Goal: Ask a question

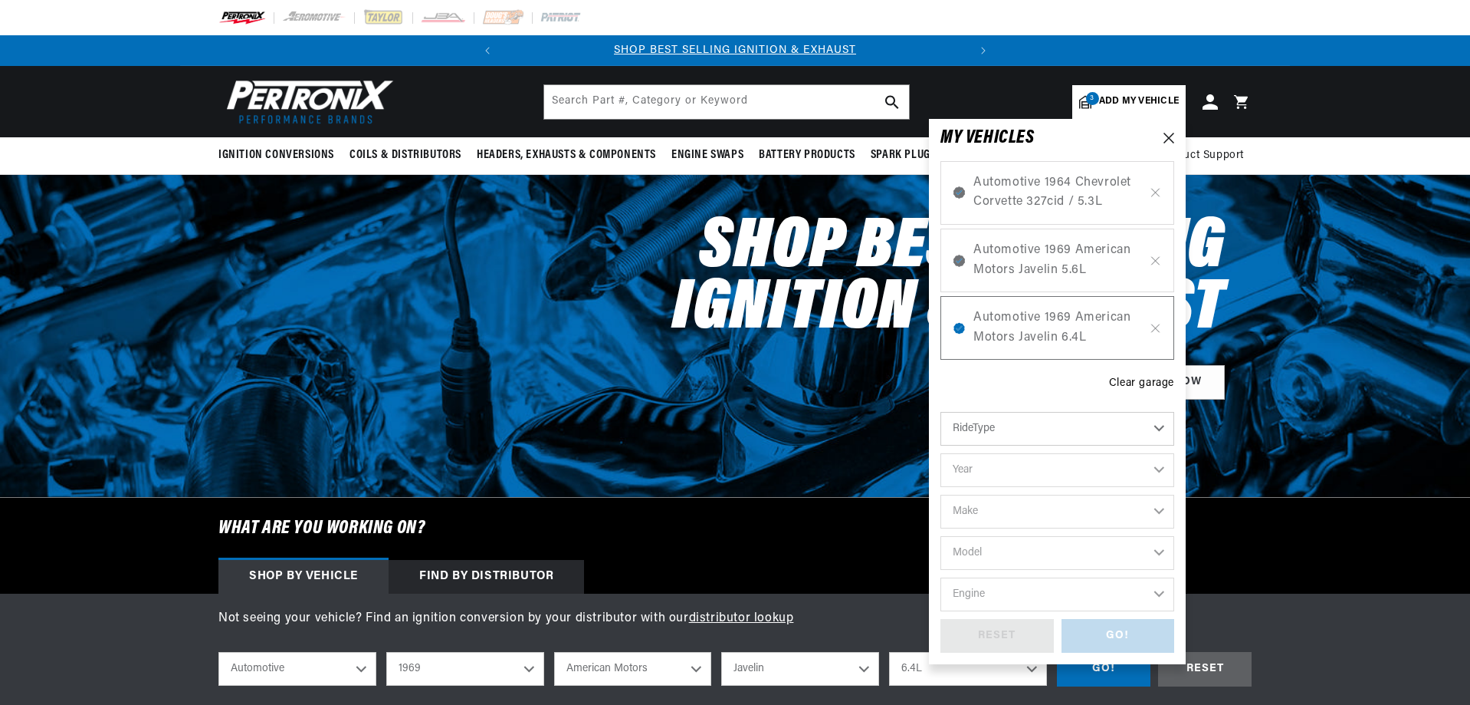
select select "1969"
select select "American-Motors"
select select "Javelin"
select select "6.4L"
click at [1057, 338] on span "Automotive 1969 American Motors Javelin 6.4L" at bounding box center [1058, 327] width 168 height 39
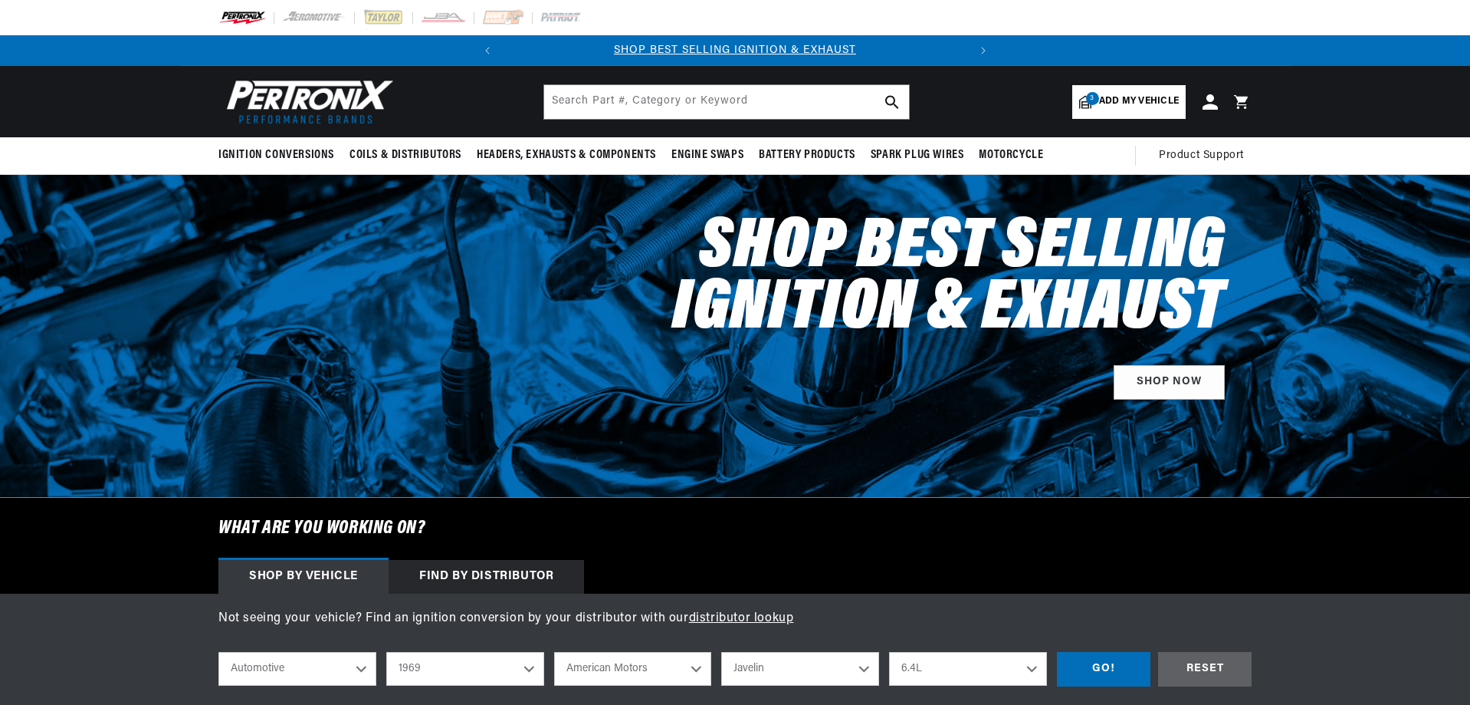
click at [1138, 105] on span "Add my vehicle" at bounding box center [1139, 101] width 80 height 15
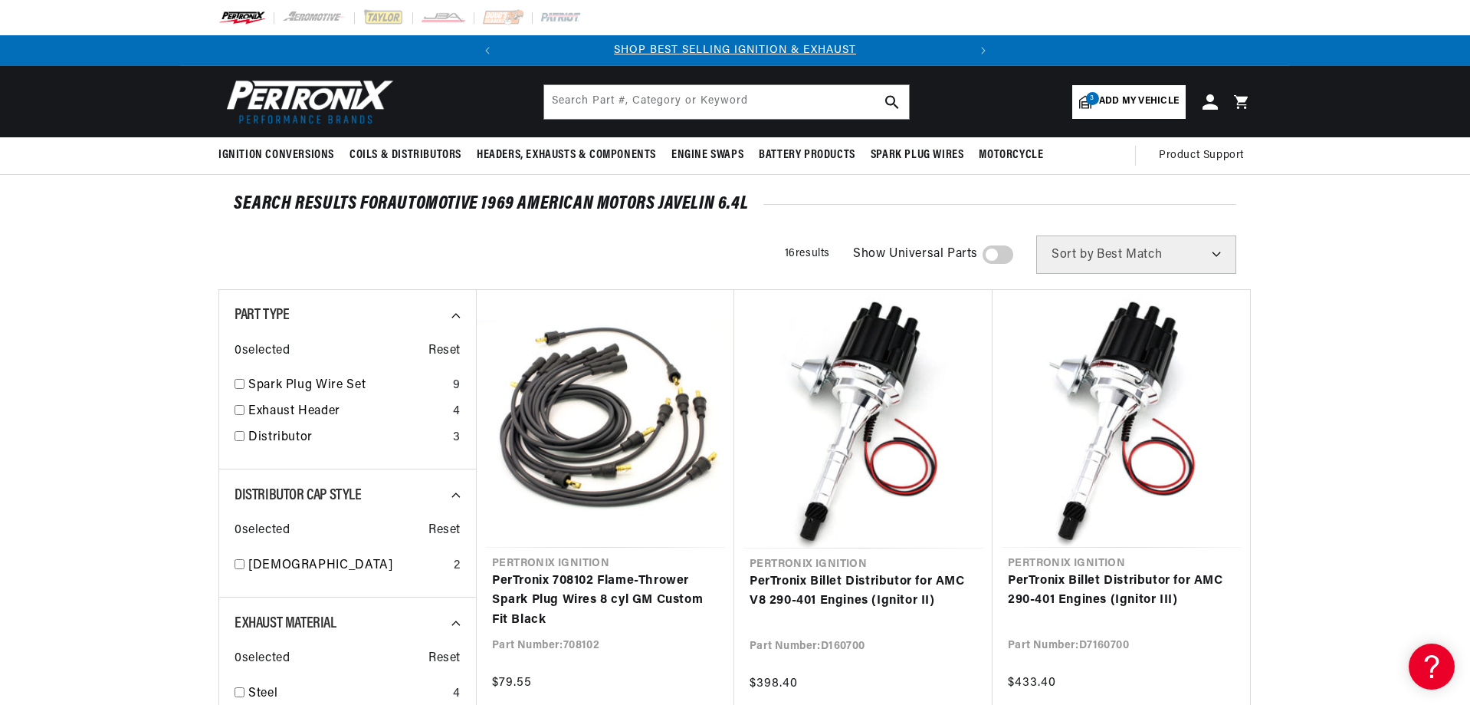
click at [1126, 94] on span "Add my vehicle" at bounding box center [1139, 101] width 80 height 15
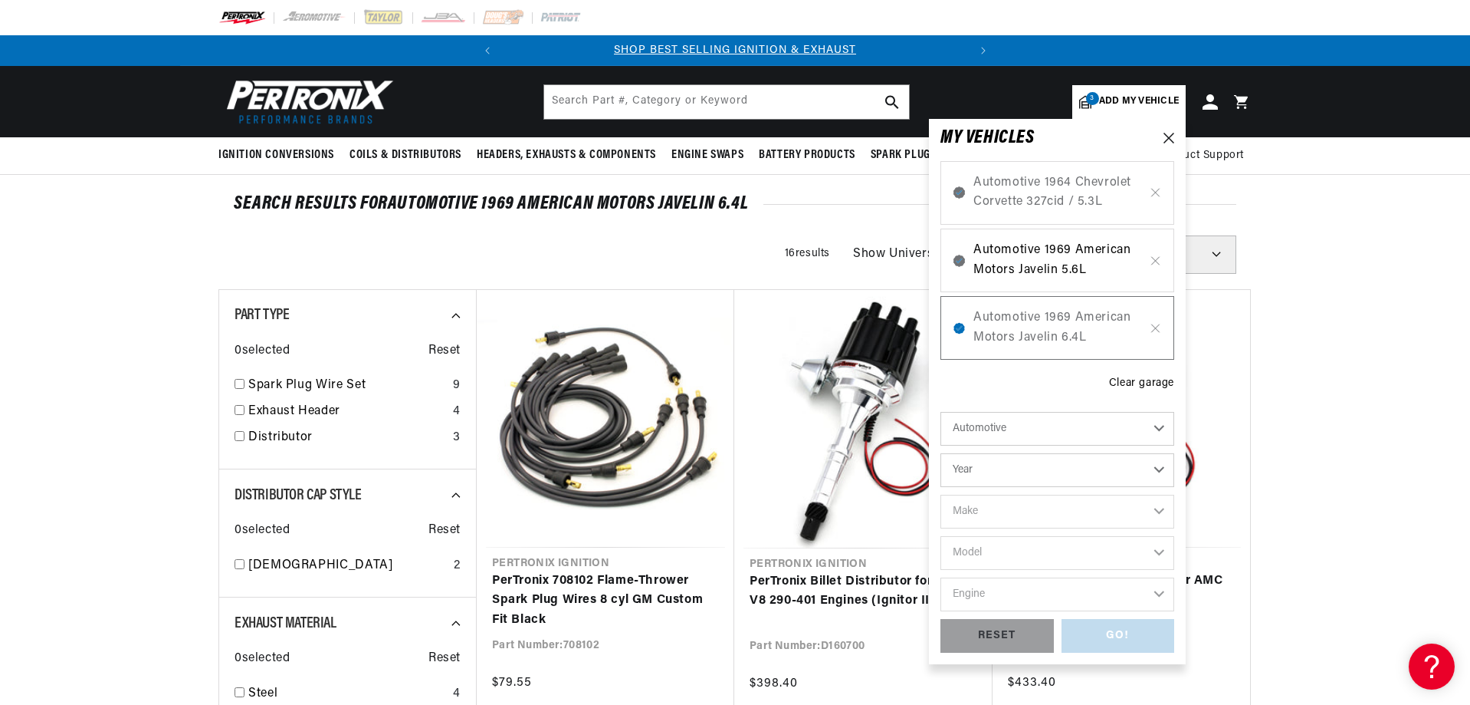
click at [1057, 251] on span "Automotive 1969 American Motors Javelin 5.6L" at bounding box center [1058, 260] width 168 height 39
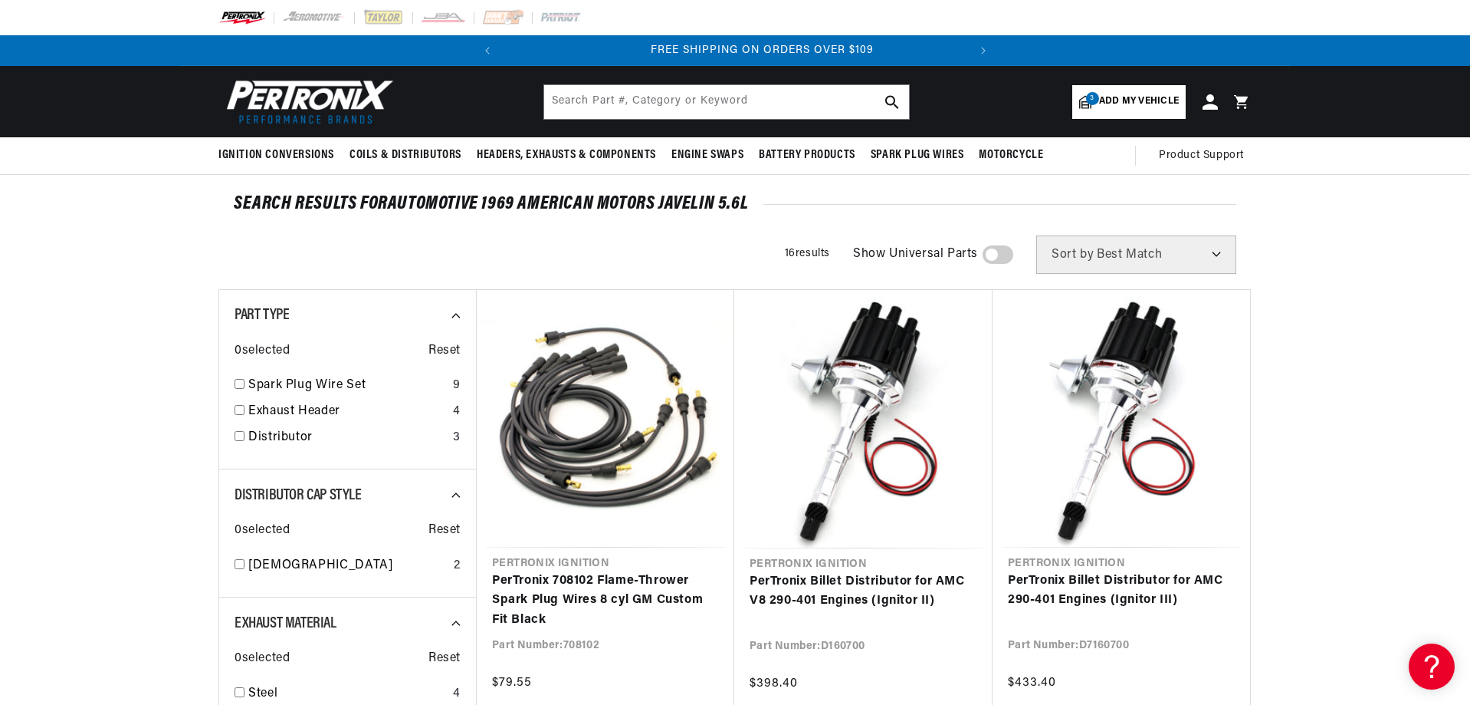
scroll to position [0, 465]
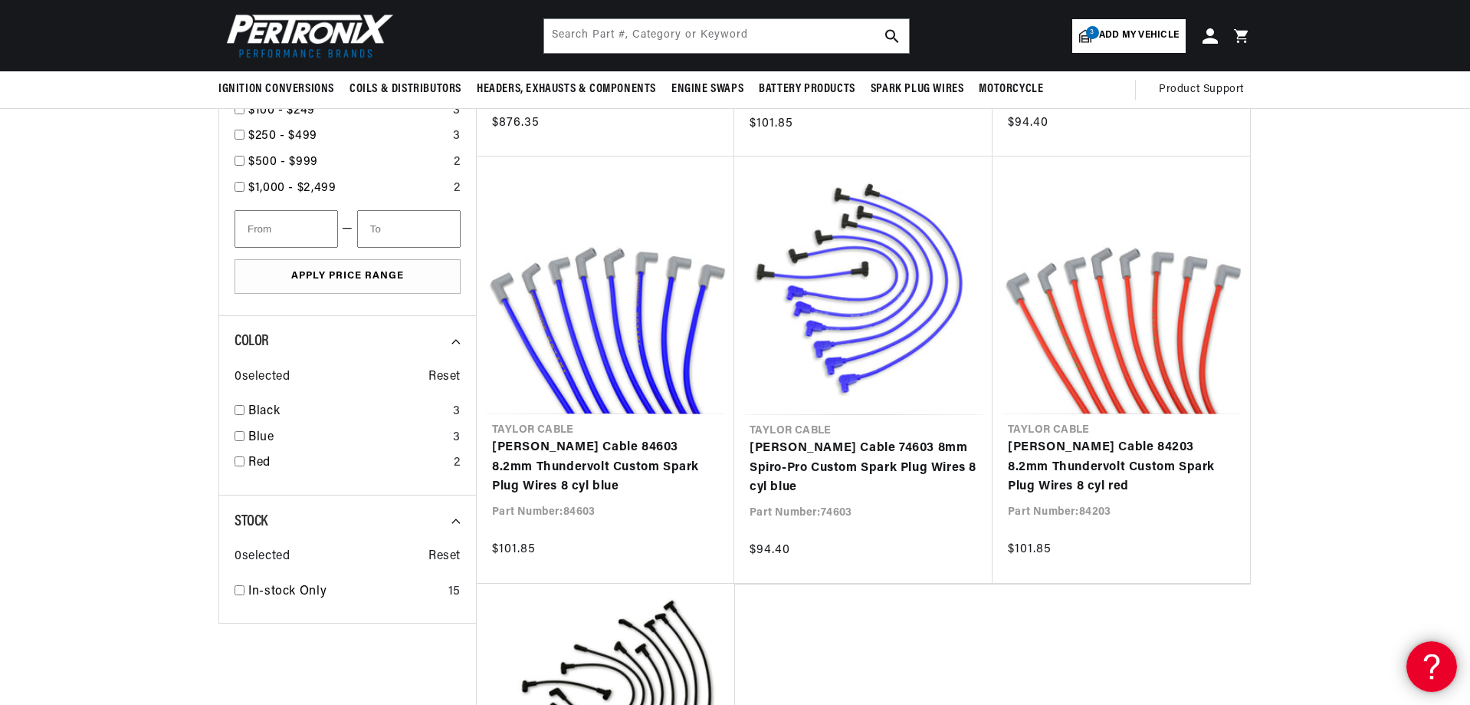
click at [1425, 663] on icon at bounding box center [1429, 663] width 23 height 115
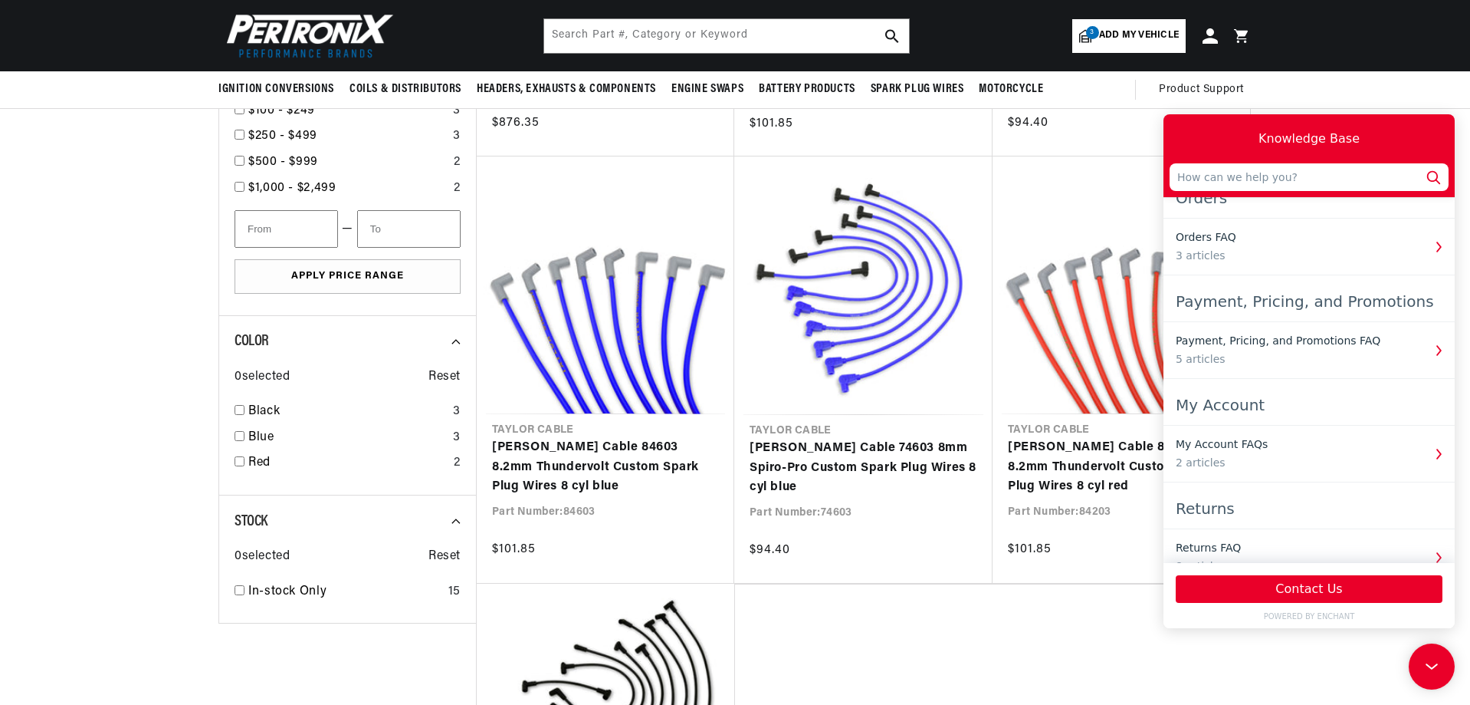
scroll to position [362, 0]
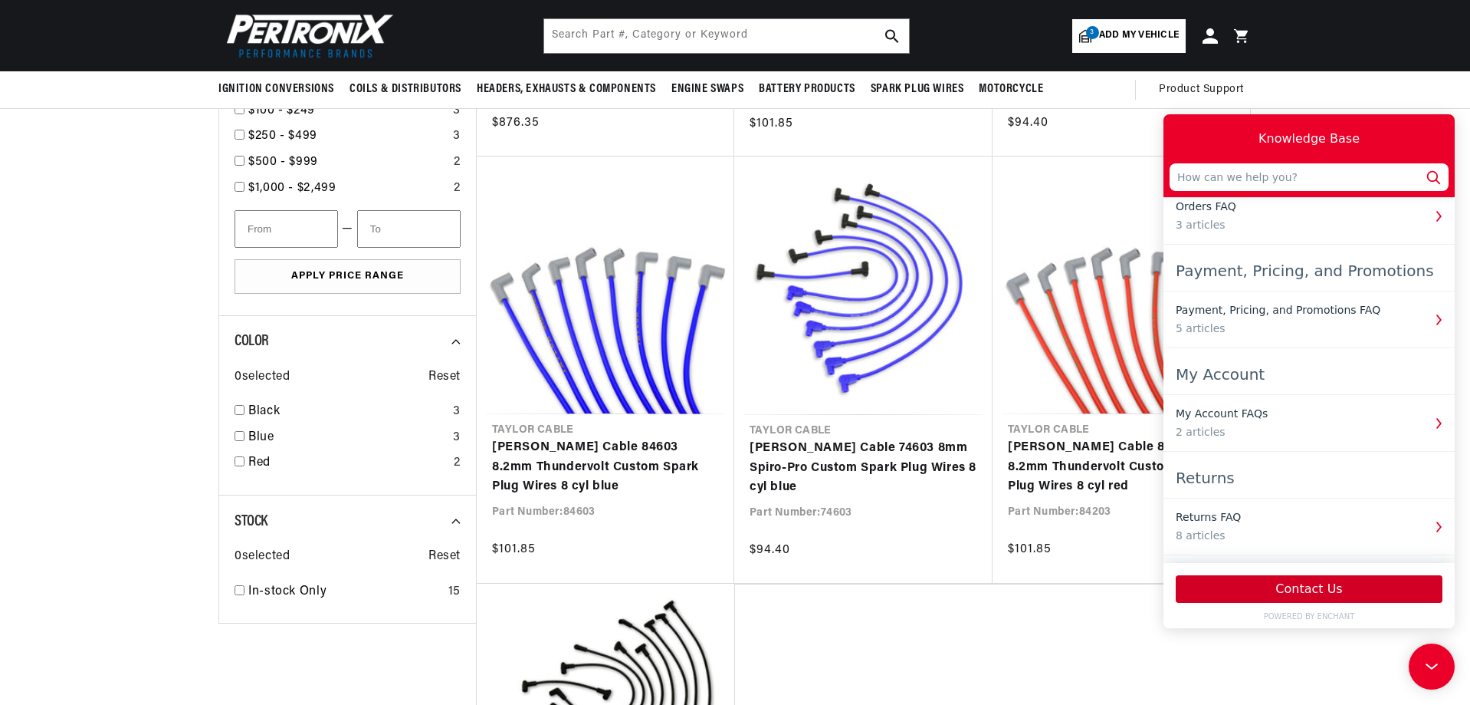
click at [1280, 584] on button "Contact Us" at bounding box center [1309, 589] width 267 height 28
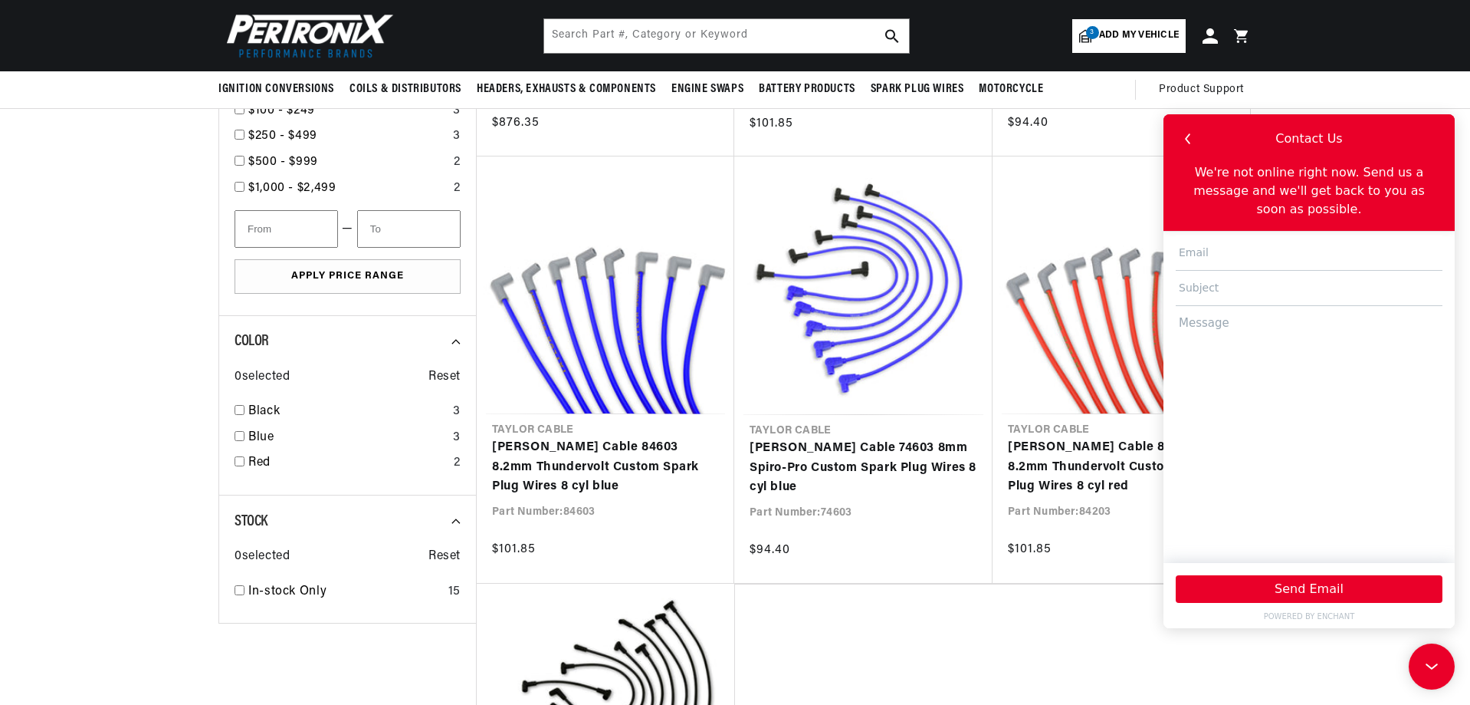
click at [1197, 235] on input "text" at bounding box center [1309, 252] width 267 height 35
type input "ncclassicrestorations@yahoo.com"
type input "product selection"
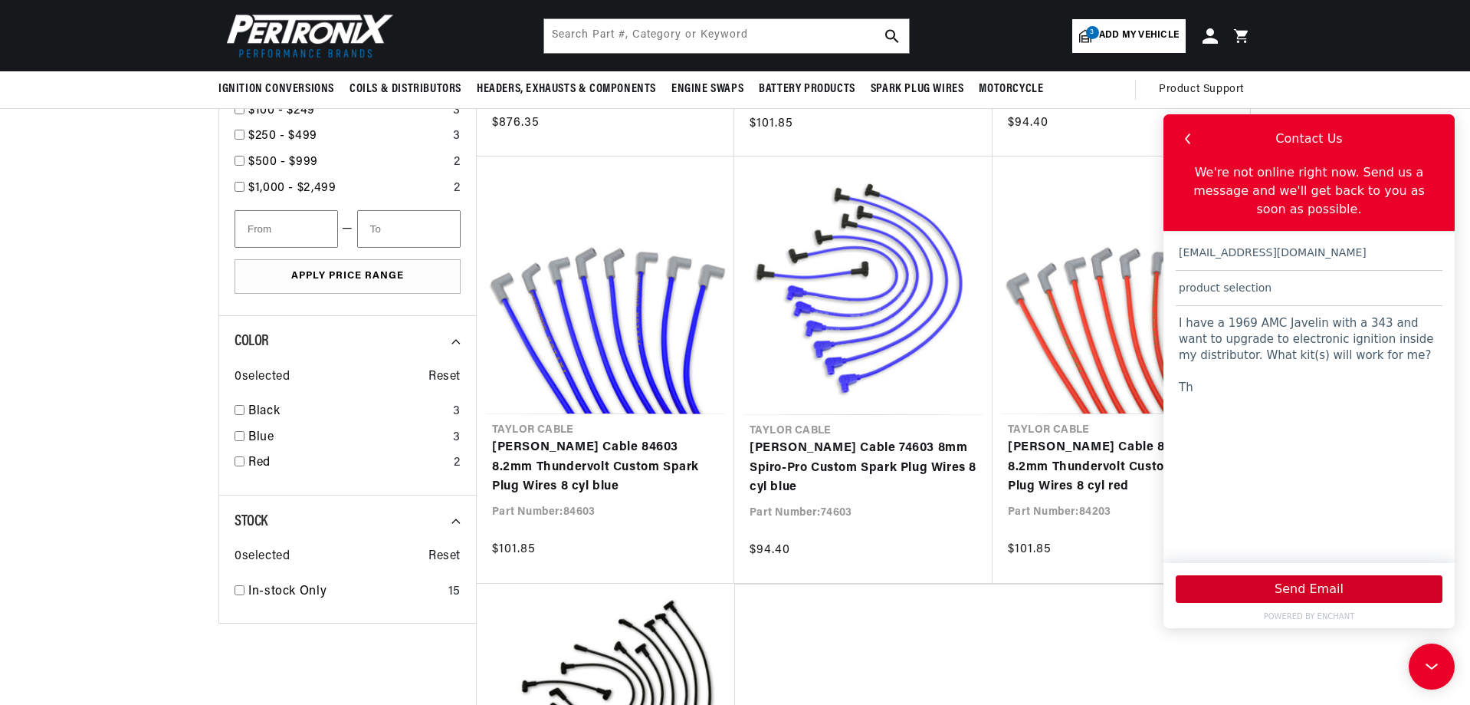
scroll to position [0, 0]
type textarea "I have a 1969 AMC Javelin with a 343 and want to upgrade to electronic ignition…"
click at [1328, 583] on button "Send Email" at bounding box center [1309, 589] width 267 height 28
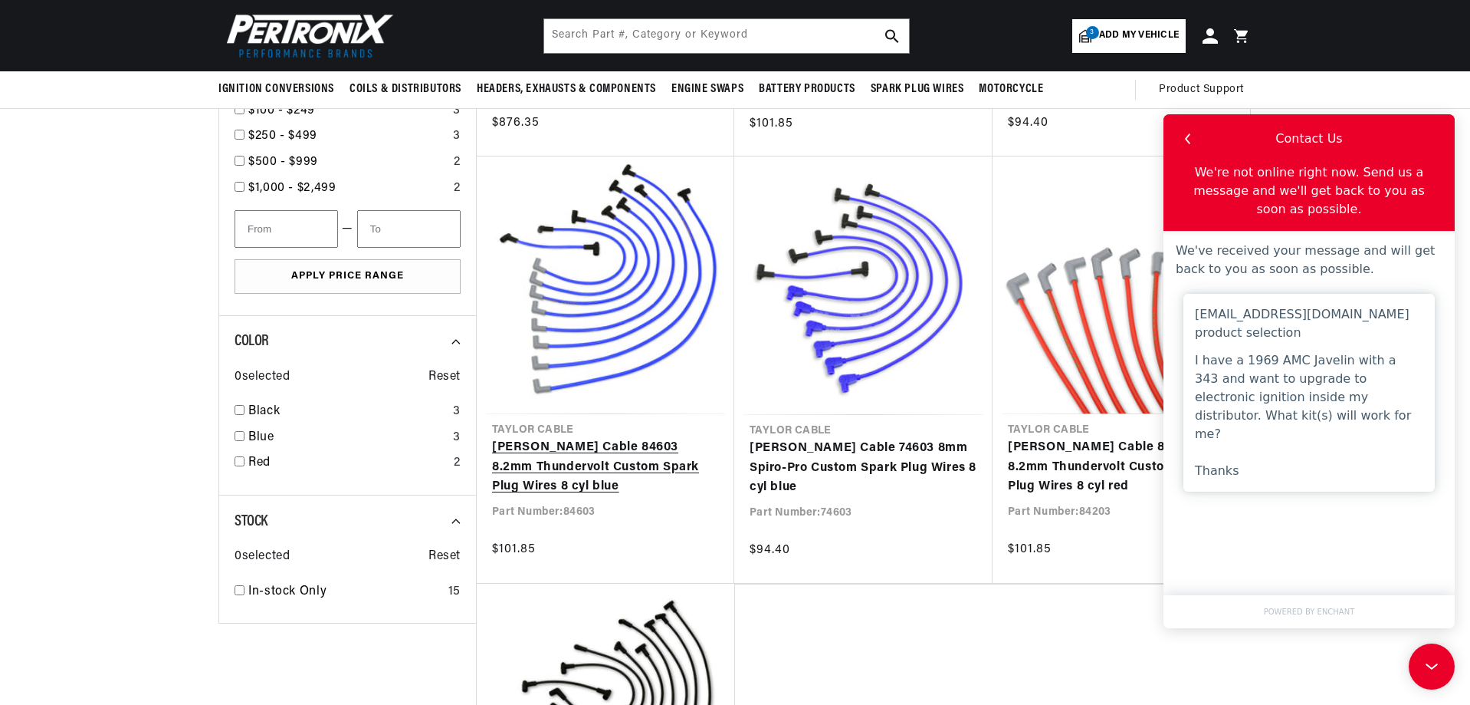
scroll to position [0, 465]
